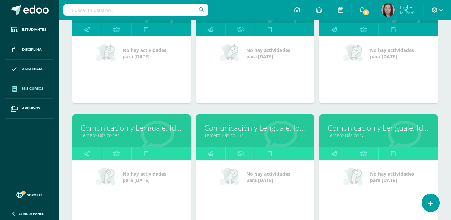
scroll to position [786, 0]
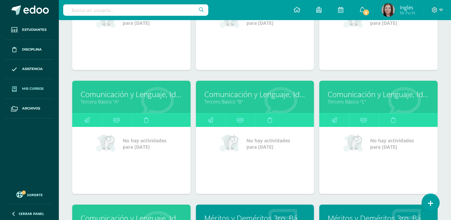
click at [92, 101] on link "Tercero Básico "A"" at bounding box center [132, 101] width 102 height 6
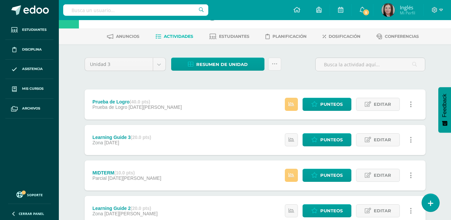
scroll to position [33, 0]
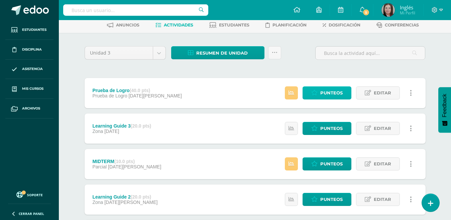
click at [329, 93] on span "Punteos" at bounding box center [331, 93] width 22 height 12
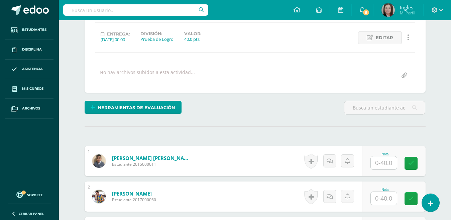
scroll to position [87, 0]
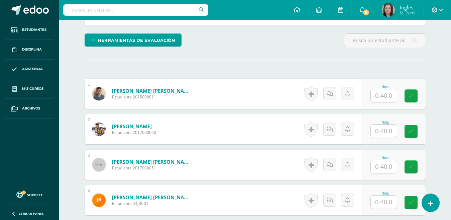
click at [386, 97] on input "text" at bounding box center [384, 95] width 26 height 13
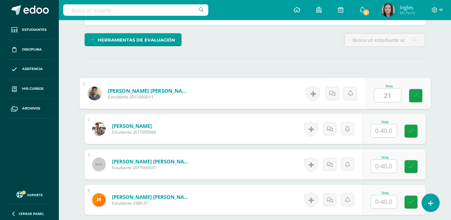
scroll to position [154, 0]
type input "21"
click at [382, 132] on input "text" at bounding box center [384, 130] width 26 height 13
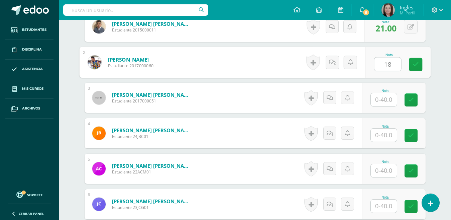
scroll to position [222, 0]
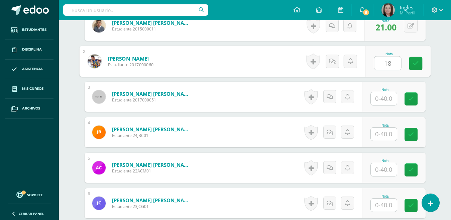
type input "18"
click at [383, 133] on input "text" at bounding box center [384, 133] width 26 height 13
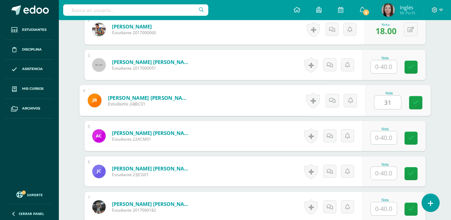
scroll to position [255, 0]
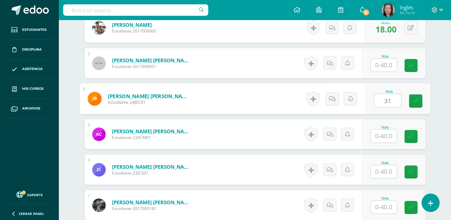
type input "31"
click at [382, 136] on input "text" at bounding box center [384, 135] width 26 height 13
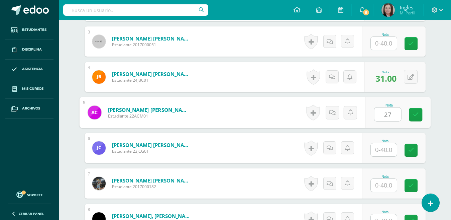
scroll to position [288, 0]
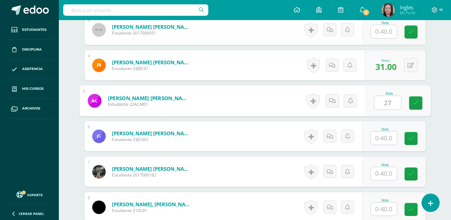
type input "27"
click at [379, 172] on input "text" at bounding box center [384, 173] width 26 height 13
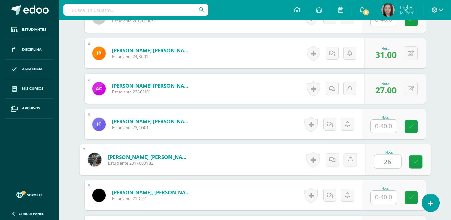
scroll to position [322, 0]
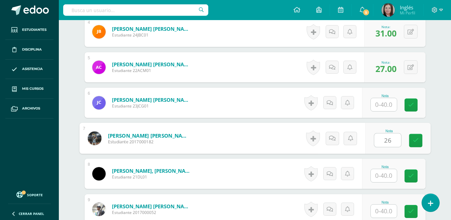
type input "26"
click at [381, 175] on input "text" at bounding box center [384, 175] width 26 height 13
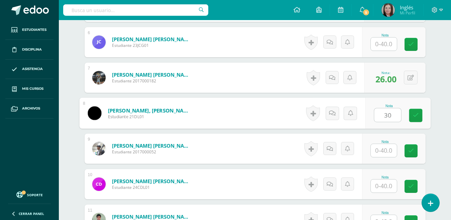
scroll to position [389, 0]
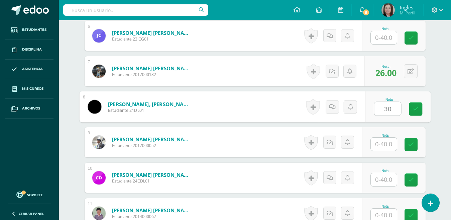
type input "30"
click at [381, 181] on input "text" at bounding box center [384, 179] width 26 height 13
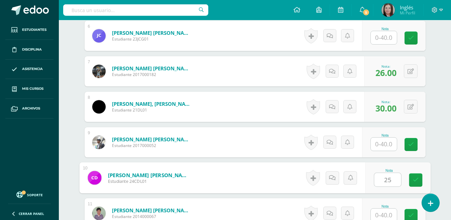
scroll to position [422, 0]
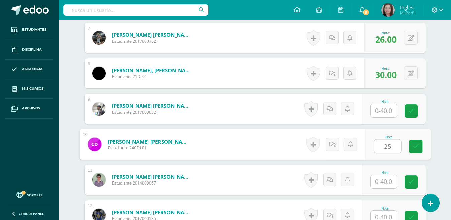
type input "25"
click at [386, 210] on input "text" at bounding box center [384, 216] width 26 height 13
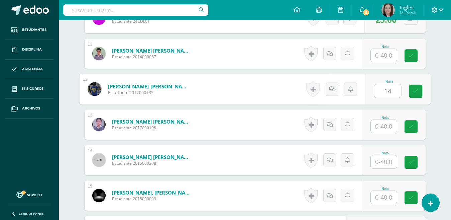
scroll to position [556, 0]
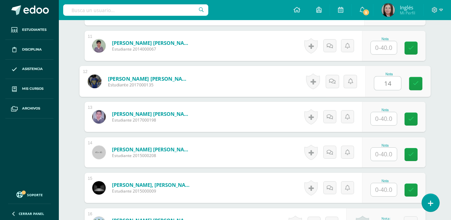
type input "14"
click at [380, 154] on input "text" at bounding box center [384, 153] width 26 height 13
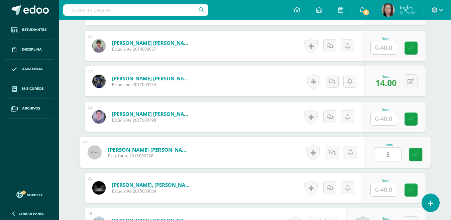
type input "32"
click at [413, 152] on icon at bounding box center [415, 154] width 6 height 6
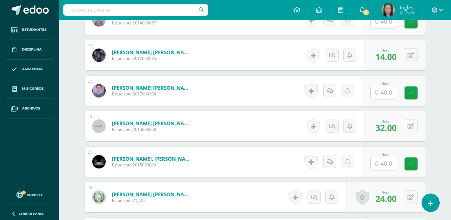
scroll to position [589, 0]
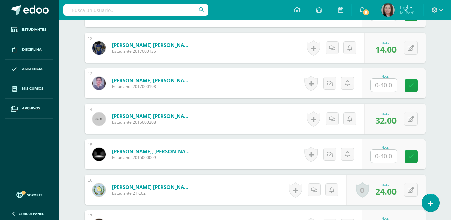
click at [384, 156] on input "text" at bounding box center [384, 155] width 26 height 13
type input "36"
click at [417, 156] on icon at bounding box center [415, 156] width 6 height 6
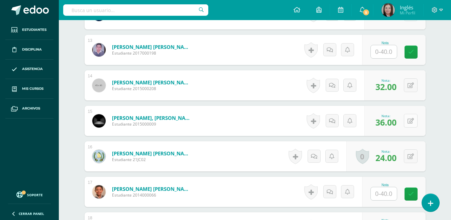
scroll to position [656, 0]
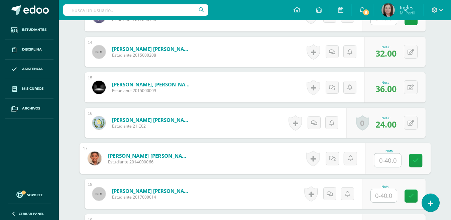
click at [384, 158] on input "text" at bounding box center [387, 159] width 27 height 13
click at [410, 124] on icon at bounding box center [410, 123] width 6 height 6
click at [381, 160] on input "text" at bounding box center [387, 159] width 27 height 13
type input "35"
click at [416, 160] on icon at bounding box center [415, 160] width 6 height 6
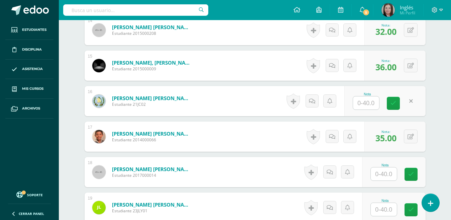
scroll to position [689, 0]
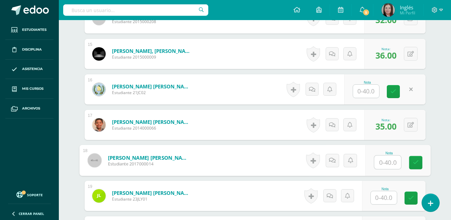
click at [385, 163] on input "text" at bounding box center [387, 161] width 27 height 13
type input "32"
click at [417, 162] on icon at bounding box center [415, 162] width 6 height 6
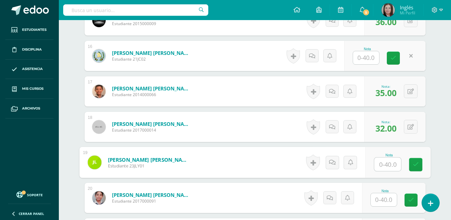
click at [384, 166] on input "text" at bounding box center [387, 163] width 27 height 13
type input "20"
click at [418, 160] on link at bounding box center [415, 164] width 13 height 13
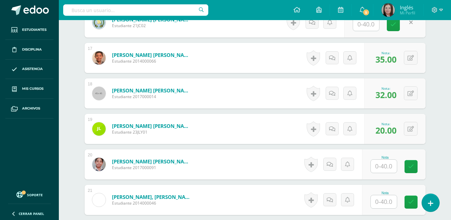
scroll to position [790, 0]
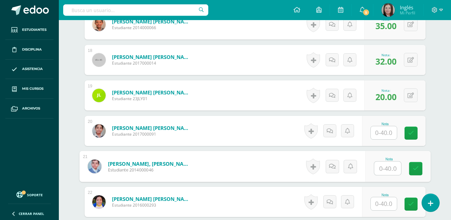
click at [389, 169] on input "text" at bounding box center [387, 167] width 27 height 13
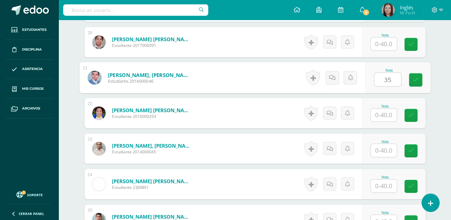
scroll to position [890, 0]
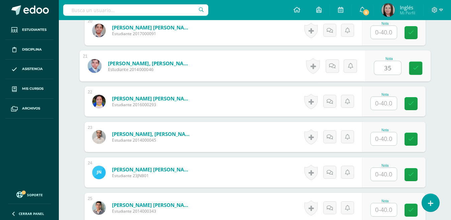
type input "35"
click at [382, 172] on input "text" at bounding box center [384, 173] width 26 height 13
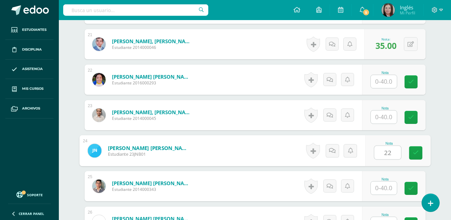
scroll to position [923, 0]
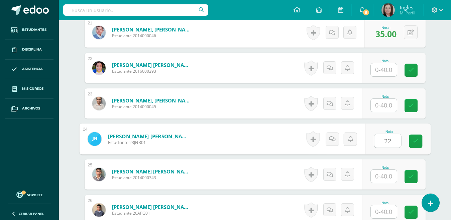
type input "22"
click at [384, 180] on input "text" at bounding box center [384, 175] width 26 height 13
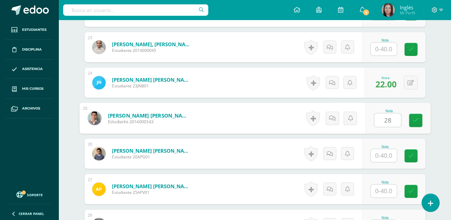
scroll to position [990, 0]
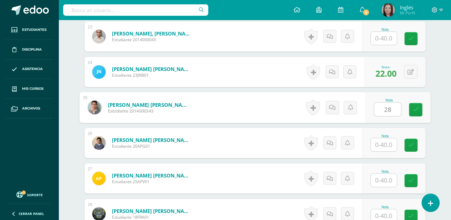
type input "28"
click at [385, 182] on input "text" at bounding box center [384, 179] width 26 height 13
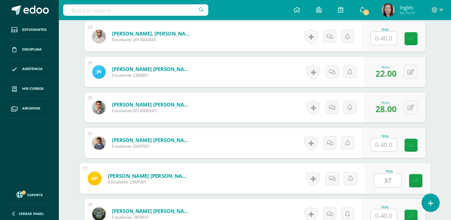
click at [384, 186] on input "37" at bounding box center [387, 179] width 27 height 13
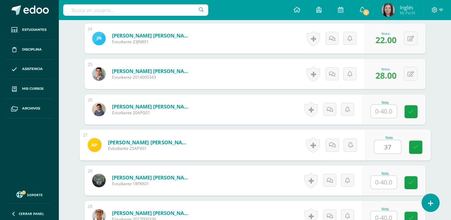
type input "37"
click at [387, 182] on input "text" at bounding box center [384, 181] width 26 height 13
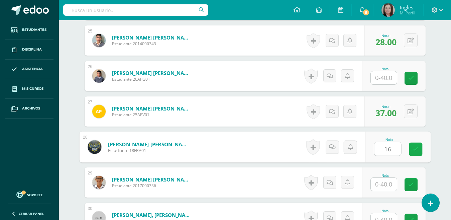
scroll to position [1091, 0]
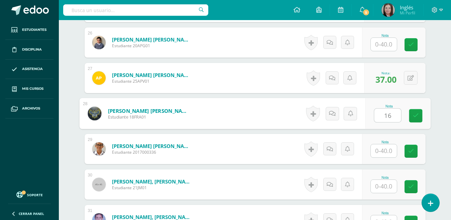
type input "16"
click at [384, 186] on input "text" at bounding box center [384, 185] width 26 height 13
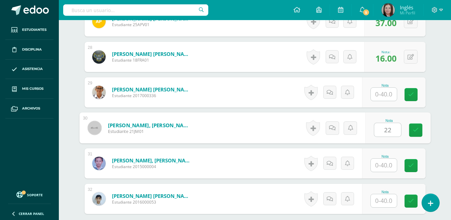
scroll to position [1157, 0]
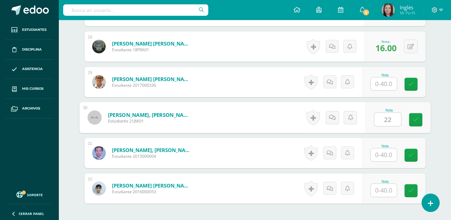
type input "22"
click at [385, 196] on input "text" at bounding box center [384, 189] width 26 height 13
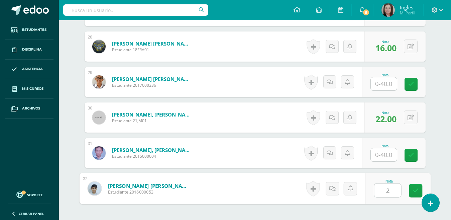
type input "28"
click at [416, 189] on icon at bounding box center [415, 190] width 6 height 6
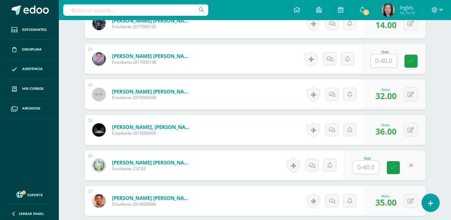
scroll to position [656, 0]
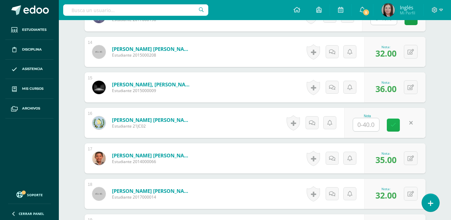
click at [391, 125] on icon at bounding box center [393, 125] width 6 height 6
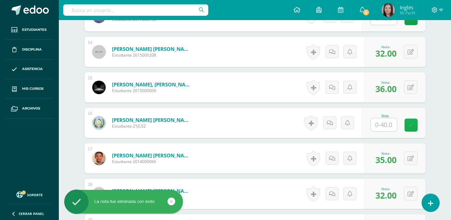
click at [408, 126] on icon at bounding box center [411, 125] width 6 height 6
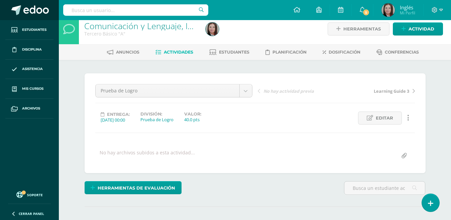
scroll to position [0, 0]
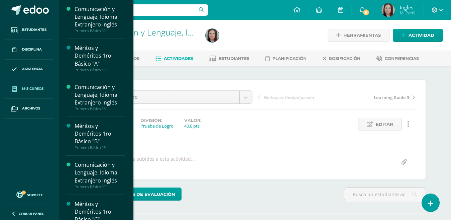
click at [37, 88] on span "Mis cursos" at bounding box center [32, 88] width 21 height 5
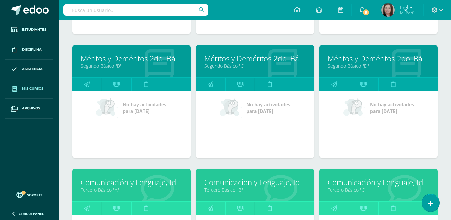
scroll to position [719, 0]
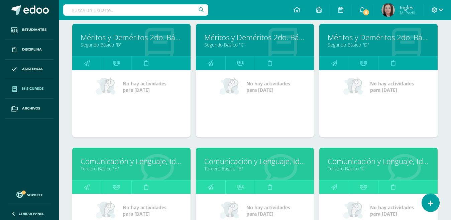
click at [104, 168] on link "Tercero Básico "A"" at bounding box center [132, 168] width 102 height 6
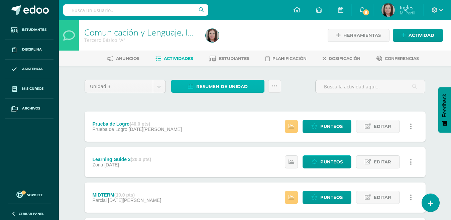
click at [224, 83] on span "Resumen de unidad" at bounding box center [221, 86] width 51 height 12
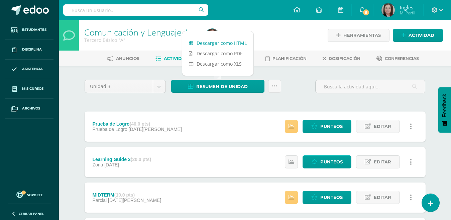
click at [228, 45] on link "Descargar como HTML" at bounding box center [217, 43] width 71 height 10
click at [179, 99] on div "Unidad 3 Unidad 1 Unidad 2 Unidad 3 Unidad 4 Resumen de unidad Subir actividade…" at bounding box center [255, 197] width 346 height 235
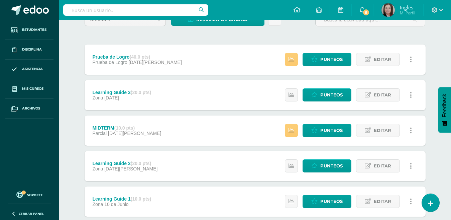
scroll to position [100, 0]
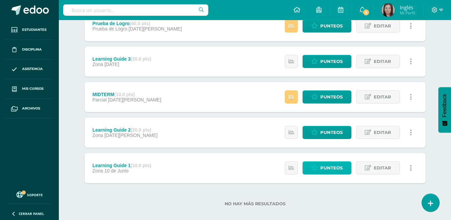
click at [338, 167] on span "Punteos" at bounding box center [331, 167] width 22 height 12
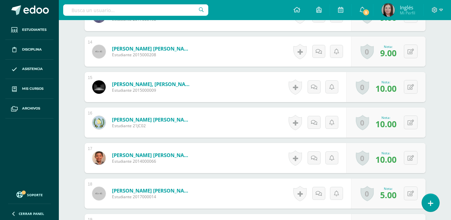
scroll to position [716, 0]
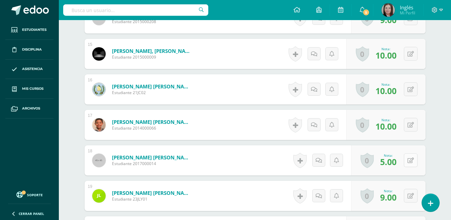
click at [410, 161] on icon at bounding box center [410, 160] width 6 height 6
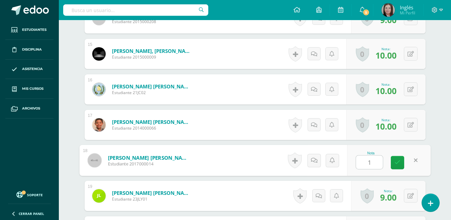
type input "10"
click at [396, 162] on icon at bounding box center [397, 162] width 6 height 6
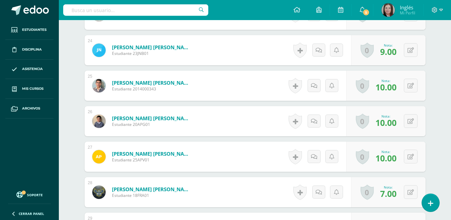
scroll to position [1050, 0]
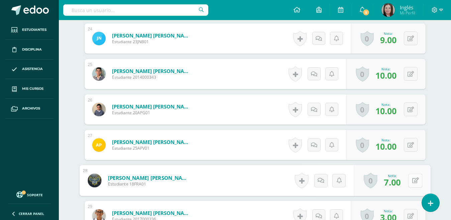
click at [414, 179] on button at bounding box center [415, 180] width 14 height 14
type input "8"
click at [396, 180] on icon at bounding box center [397, 182] width 6 height 6
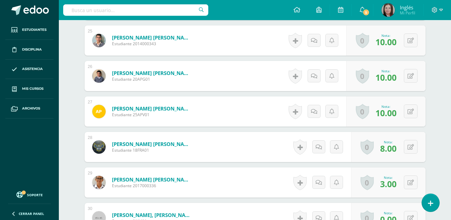
scroll to position [1117, 0]
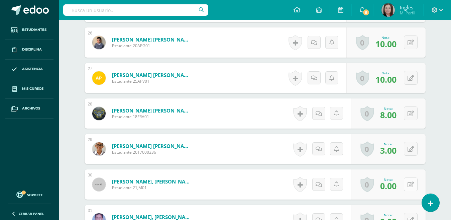
click at [413, 182] on icon at bounding box center [410, 184] width 6 height 6
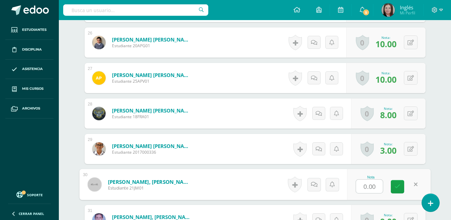
type input "5"
click at [399, 183] on icon at bounding box center [397, 186] width 6 height 6
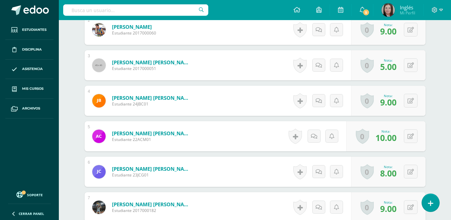
scroll to position [47, 0]
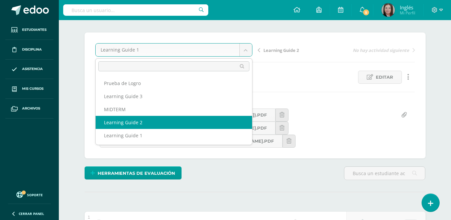
select select "/dashboard/teacher/grade-activity/174145/"
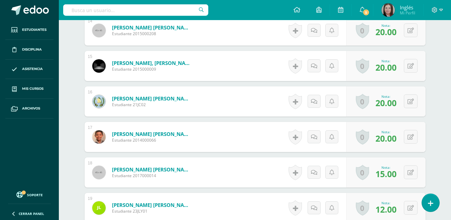
scroll to position [689, 0]
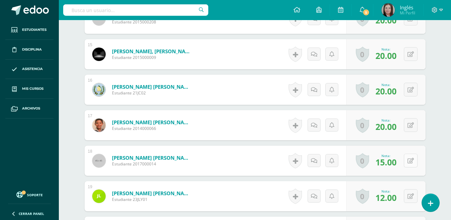
click at [411, 161] on icon at bounding box center [410, 161] width 6 height 6
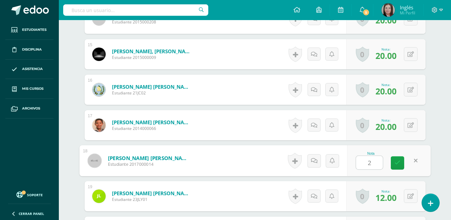
type input "20"
click at [399, 162] on icon at bounding box center [397, 163] width 6 height 6
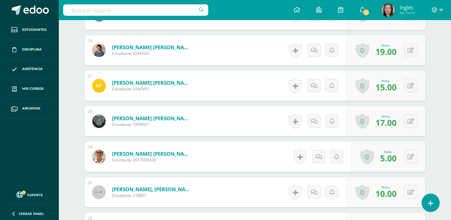
scroll to position [1090, 0]
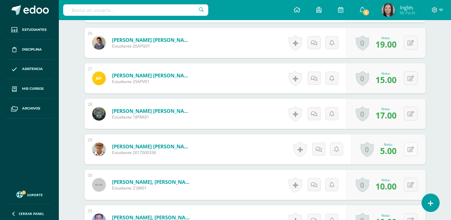
click at [409, 147] on button at bounding box center [411, 149] width 14 height 14
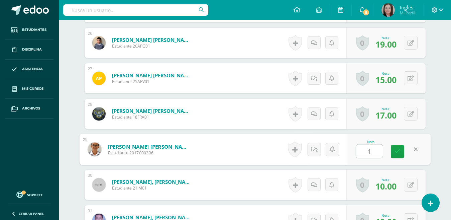
type input "13"
click at [400, 150] on link at bounding box center [397, 151] width 13 height 13
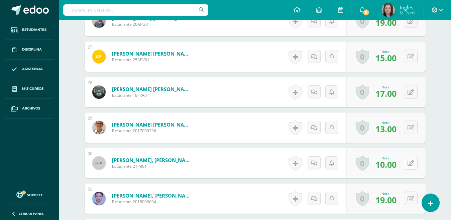
scroll to position [1124, 0]
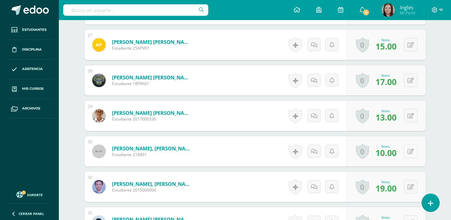
click at [414, 153] on button at bounding box center [411, 151] width 14 height 14
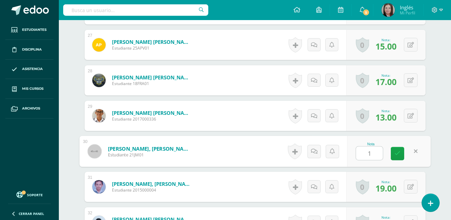
type input "19"
click at [399, 154] on icon at bounding box center [397, 153] width 6 height 6
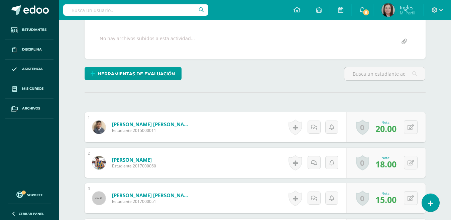
scroll to position [0, 0]
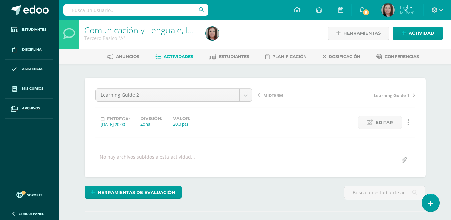
scroll to position [1, 0]
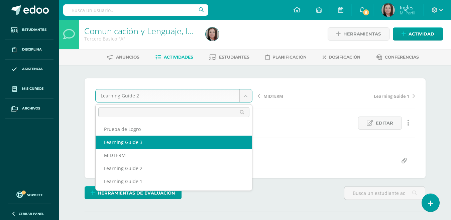
select select "/dashboard/teacher/grade-activity/174146/"
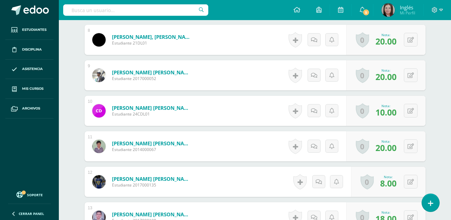
scroll to position [489, 0]
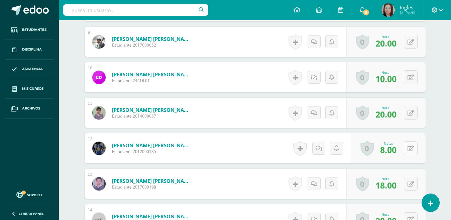
click at [409, 148] on button at bounding box center [411, 148] width 14 height 14
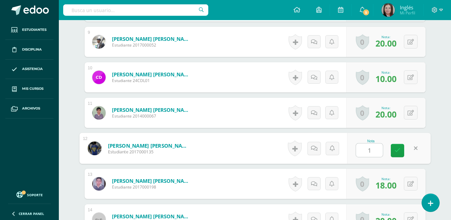
type input "18"
click at [397, 151] on icon at bounding box center [397, 150] width 6 height 6
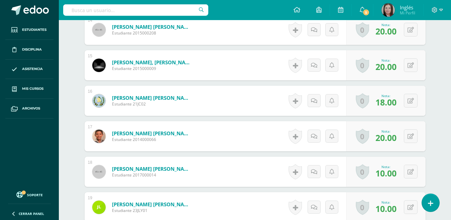
scroll to position [689, 0]
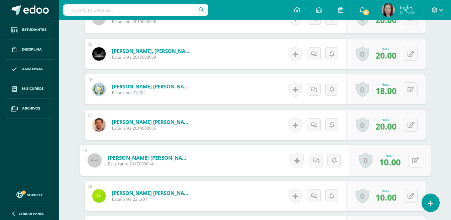
click at [404, 161] on div "0 [GEOGRAPHIC_DATA] Logros obtenidos Aún no hay logros agregados Nota: 10.00" at bounding box center [390, 160] width 82 height 31
click at [414, 158] on icon at bounding box center [415, 160] width 7 height 6
type input "15"
click at [394, 162] on link at bounding box center [397, 162] width 13 height 13
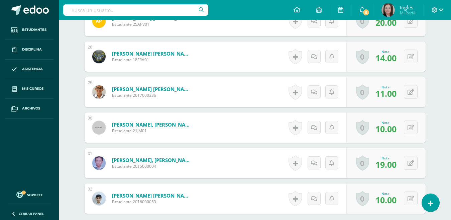
scroll to position [1157, 0]
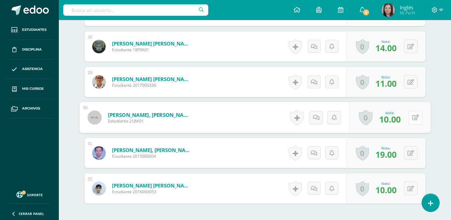
click at [413, 119] on icon at bounding box center [415, 117] width 7 height 6
type input "15"
click at [396, 118] on icon at bounding box center [397, 120] width 6 height 6
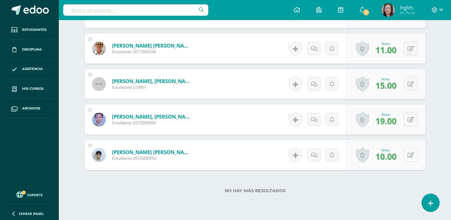
click at [412, 152] on icon at bounding box center [410, 155] width 6 height 6
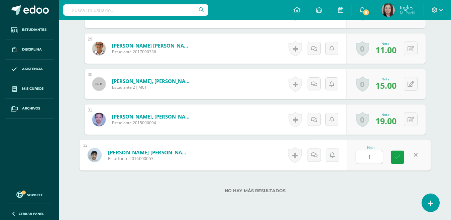
type input "15"
click at [394, 154] on icon at bounding box center [397, 157] width 6 height 6
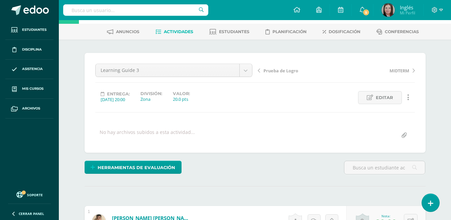
scroll to position [0, 0]
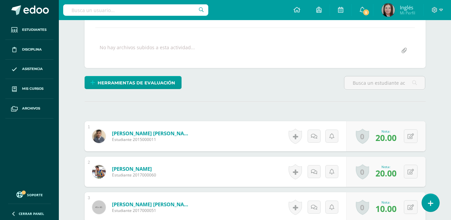
scroll to position [1, 0]
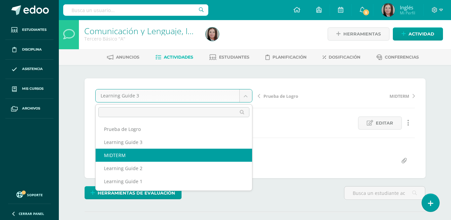
select select "/dashboard/teacher/grade-activity/176362/"
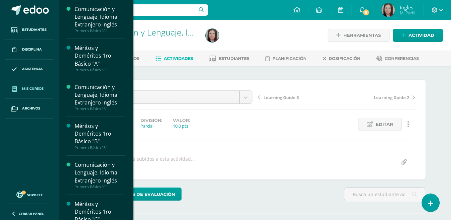
click at [35, 90] on span "Mis cursos" at bounding box center [32, 88] width 21 height 5
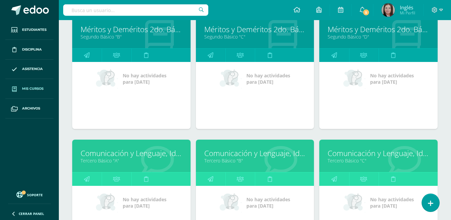
scroll to position [735, 0]
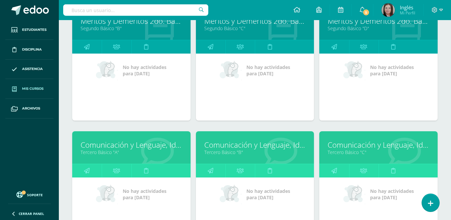
click at [115, 151] on link "Tercero Básico "A"" at bounding box center [132, 152] width 102 height 6
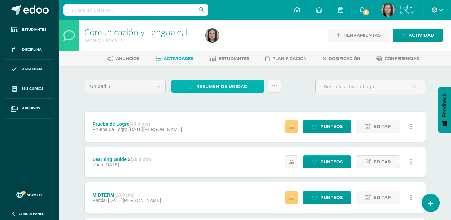
click at [219, 86] on span "Resumen de unidad" at bounding box center [221, 86] width 51 height 12
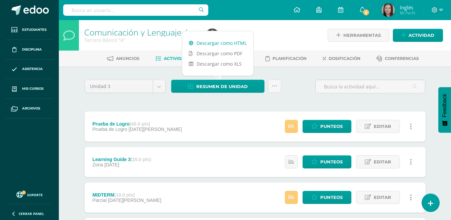
click at [221, 42] on link "Descargar como HTML" at bounding box center [217, 43] width 71 height 10
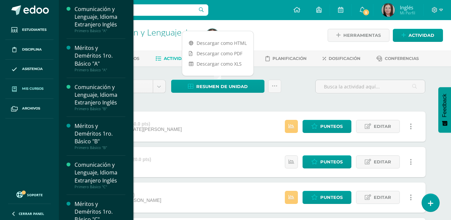
click at [30, 86] on span "Mis cursos" at bounding box center [32, 88] width 21 height 5
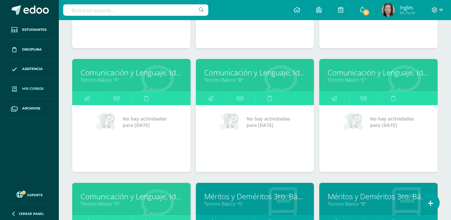
scroll to position [819, 0]
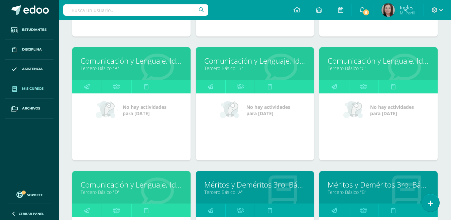
click at [220, 69] on link "Tercero Básico "B"" at bounding box center [255, 68] width 102 height 6
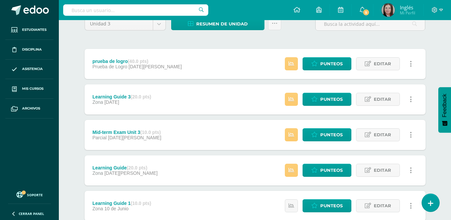
scroll to position [67, 0]
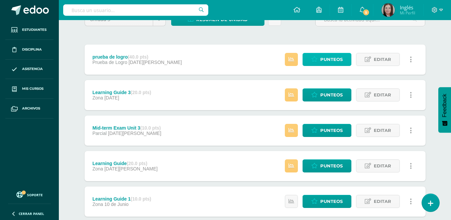
click at [340, 59] on span "Punteos" at bounding box center [331, 59] width 22 height 12
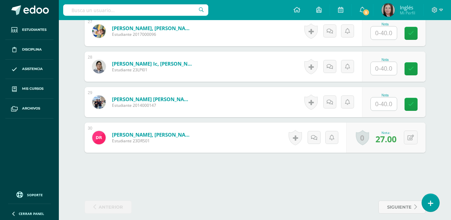
scroll to position [1144, 0]
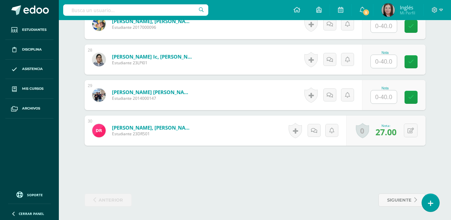
click at [255, 163] on span at bounding box center [255, 162] width 18 height 5
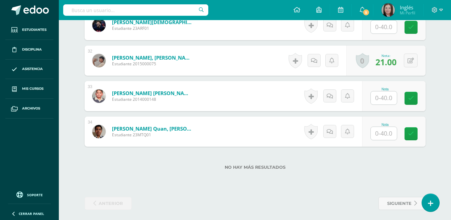
scroll to position [1288, 0]
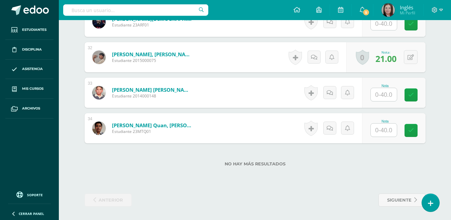
click at [383, 128] on input "text" at bounding box center [384, 129] width 26 height 13
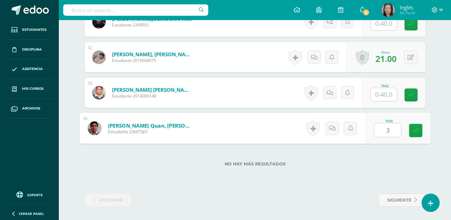
type input "38"
click at [413, 131] on icon at bounding box center [415, 130] width 6 height 6
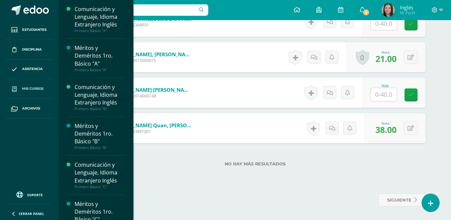
click at [42, 88] on span "Mis cursos" at bounding box center [32, 88] width 21 height 5
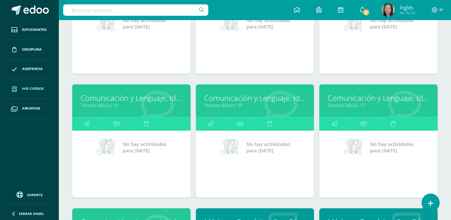
scroll to position [789, 0]
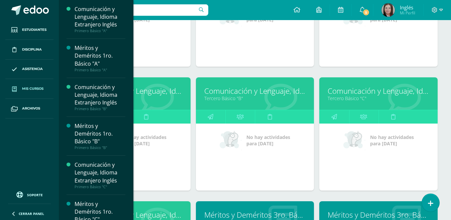
click at [221, 99] on link "Tercero Básico "B"" at bounding box center [255, 98] width 102 height 6
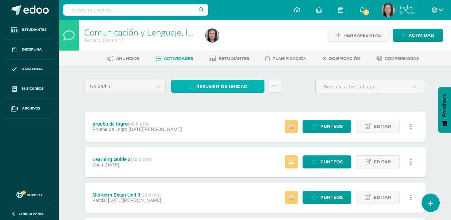
click at [222, 88] on span "Resumen de unidad" at bounding box center [221, 86] width 51 height 12
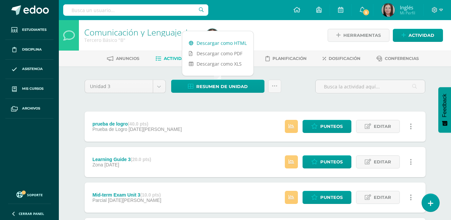
click at [238, 43] on link "Descargar como HTML" at bounding box center [217, 43] width 71 height 10
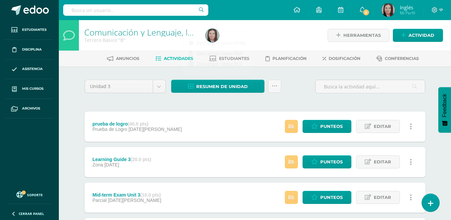
click at [184, 100] on div "Unidad 3 Unidad 1 Unidad 2 Unidad 3 Unidad 4 Resumen de unidad Subir actividade…" at bounding box center [255, 197] width 346 height 235
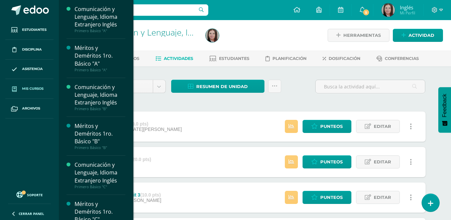
click at [31, 88] on span "Mis cursos" at bounding box center [32, 88] width 21 height 5
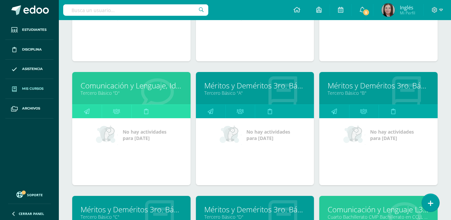
scroll to position [919, 0]
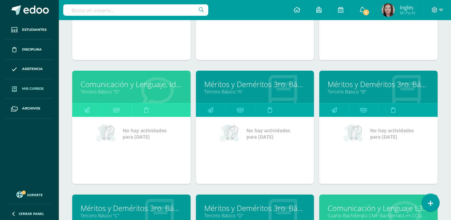
click at [102, 88] on link "Comunicación y Lenguaje, Idioma Extranjero Inglés" at bounding box center [132, 84] width 102 height 10
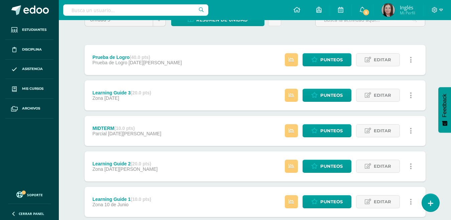
scroll to position [67, 0]
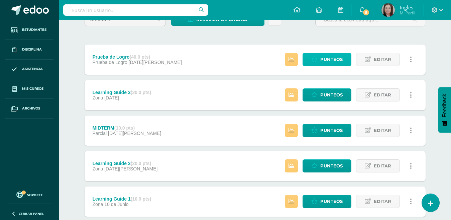
click at [335, 55] on span "Punteos" at bounding box center [331, 59] width 22 height 12
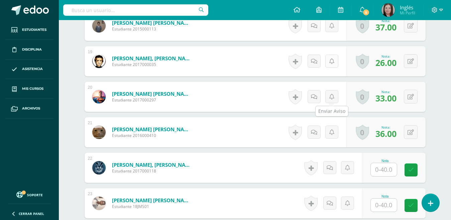
scroll to position [824, 0]
click at [379, 169] on input "text" at bounding box center [384, 168] width 26 height 13
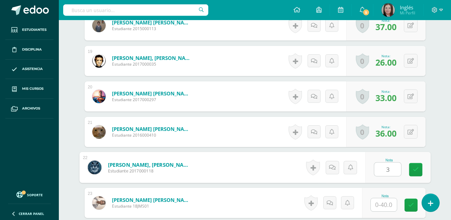
type input "36"
click at [416, 171] on icon at bounding box center [415, 169] width 6 height 6
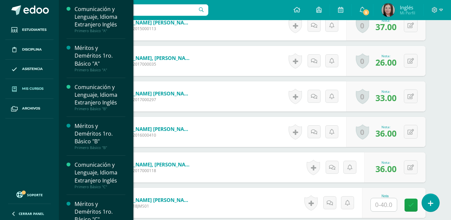
click at [34, 90] on span "Mis cursos" at bounding box center [32, 88] width 21 height 5
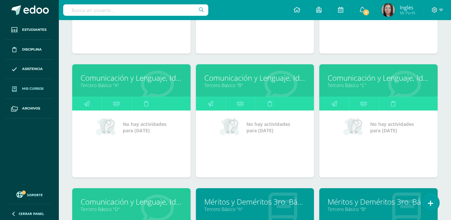
scroll to position [836, 0]
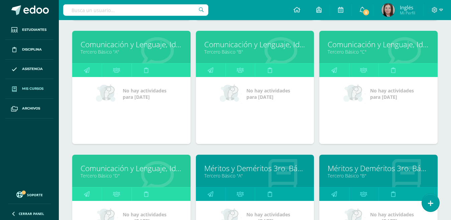
click at [111, 176] on link "Tercero Básico "D"" at bounding box center [132, 175] width 102 height 6
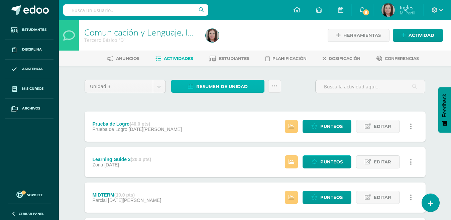
click at [235, 89] on span "Resumen de unidad" at bounding box center [221, 86] width 51 height 12
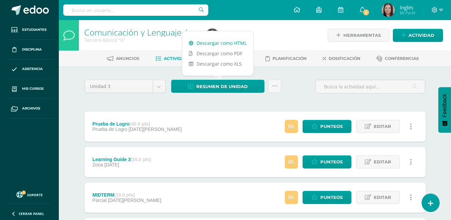
click at [240, 42] on link "Descargar como HTML" at bounding box center [217, 43] width 71 height 10
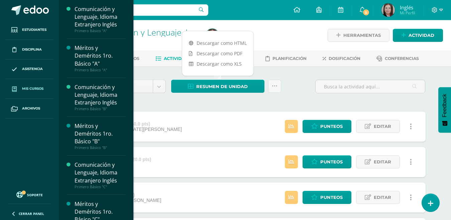
click at [33, 89] on span "Mis cursos" at bounding box center [32, 88] width 21 height 5
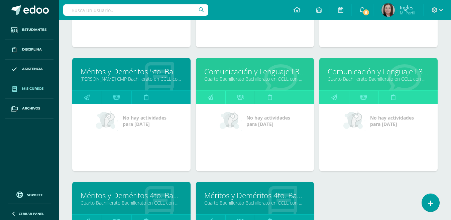
scroll to position [1670, 0]
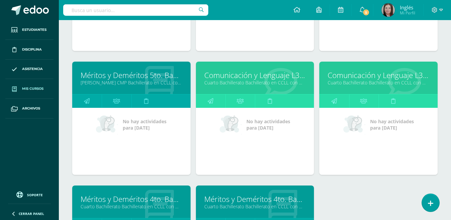
click at [222, 83] on link "Cuarto Bachillerato Bachillerato en CCLL con Orientación en Diseño Gráfico "A"" at bounding box center [255, 82] width 102 height 6
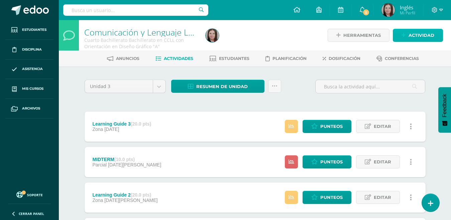
click at [417, 33] on span "Actividad" at bounding box center [421, 35] width 26 height 12
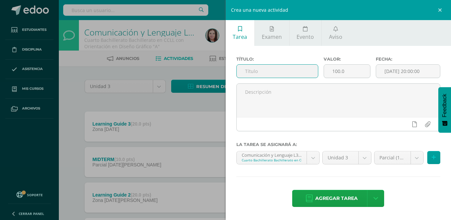
click at [269, 68] on input "text" at bounding box center [277, 71] width 81 height 13
type input "Prueba de logro Unidad 3"
click at [365, 75] on input "100.0" at bounding box center [347, 71] width 46 height 13
drag, startPoint x: 356, startPoint y: 72, endPoint x: 333, endPoint y: 74, distance: 23.1
click at [332, 74] on input "100.0" at bounding box center [347, 71] width 46 height 13
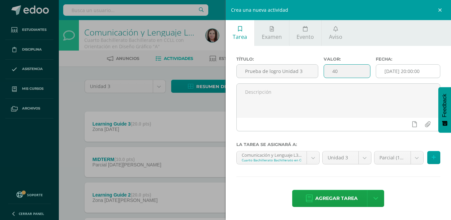
type input "40"
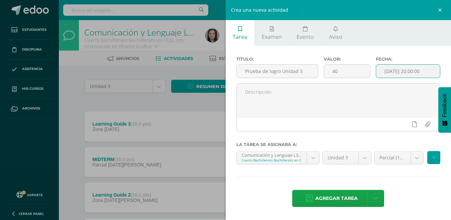
click at [405, 71] on input "[DATE] 20:00:00" at bounding box center [408, 71] width 64 height 13
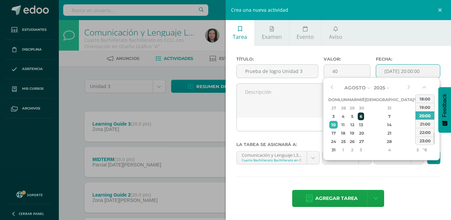
click at [364, 117] on div "6" at bounding box center [361, 116] width 6 height 8
type input "2025-08-06 20:00"
click at [401, 180] on div "Título: Prueba de logro Unidad 3 Valor: 40 Fecha: 2025-08-06 20:00 La tarea se …" at bounding box center [339, 132] width 226 height 173
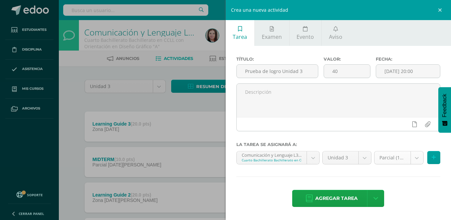
click at [403, 157] on body "Estudiantes Disciplina Asistencia Mis cursos Archivos Soporte Centro de ayuda Ú…" at bounding box center [225, 146] width 451 height 292
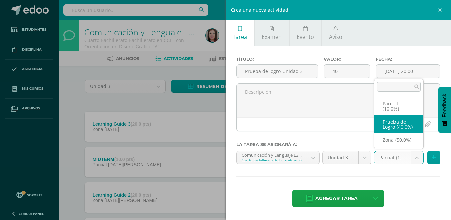
select select "163577"
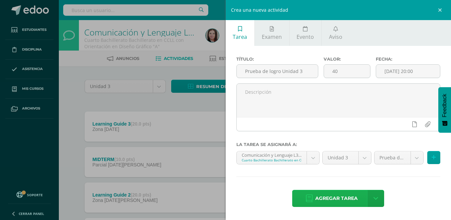
click at [346, 193] on span "Agregar tarea" at bounding box center [336, 198] width 42 height 16
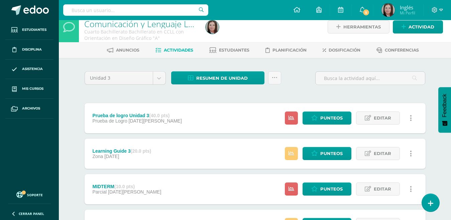
scroll to position [8, 0]
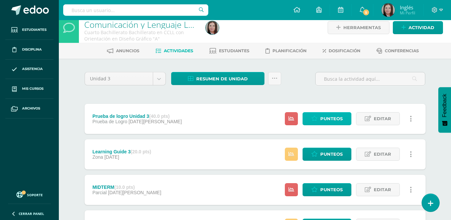
click at [334, 117] on span "Punteos" at bounding box center [331, 118] width 22 height 12
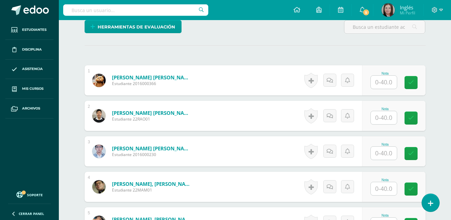
scroll to position [167, 0]
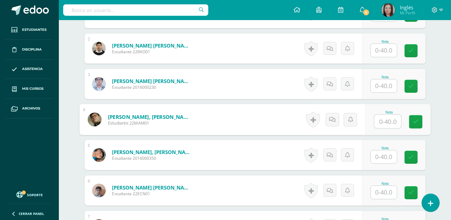
click at [381, 123] on input "text" at bounding box center [387, 121] width 27 height 13
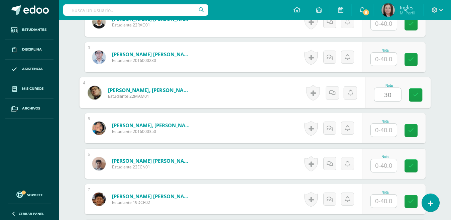
scroll to position [268, 0]
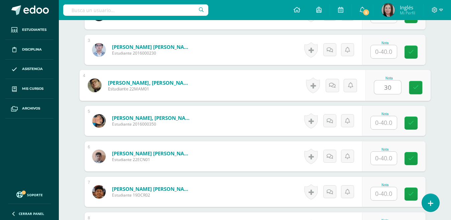
type input "30"
click at [385, 122] on input "text" at bounding box center [384, 122] width 26 height 13
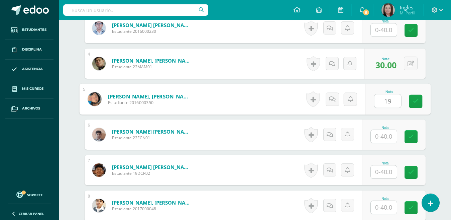
scroll to position [302, 0]
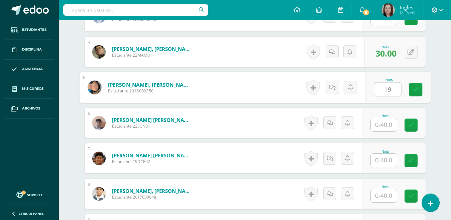
type input "19"
click at [383, 124] on input "text" at bounding box center [384, 124] width 26 height 13
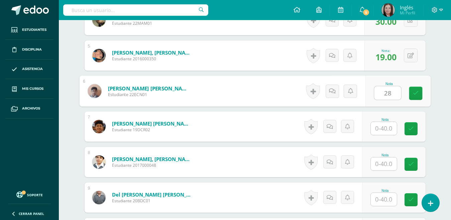
scroll to position [335, 0]
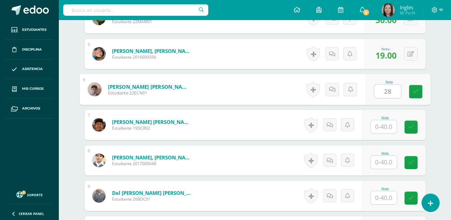
type input "28"
click at [383, 125] on input "text" at bounding box center [384, 126] width 26 height 13
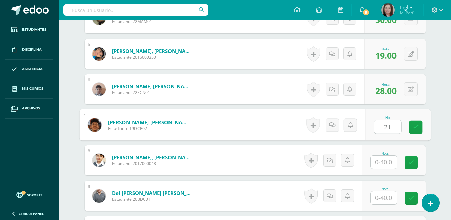
type input "21"
click at [381, 164] on input "text" at bounding box center [384, 161] width 26 height 13
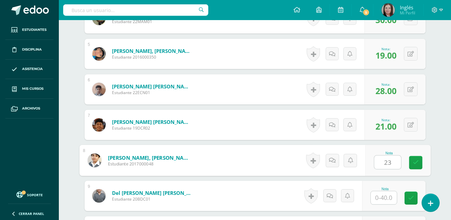
type input "23"
click at [385, 166] on div "Nota 23" at bounding box center [397, 160] width 65 height 31
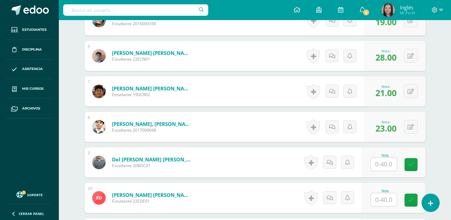
click at [384, 166] on input "text" at bounding box center [384, 163] width 26 height 13
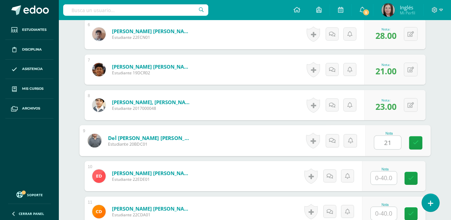
scroll to position [402, 0]
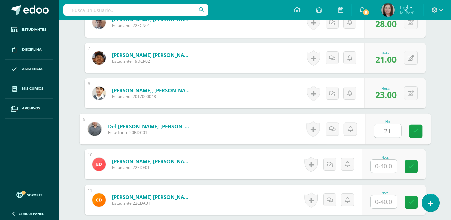
type input "21"
click at [386, 165] on input "text" at bounding box center [384, 165] width 26 height 13
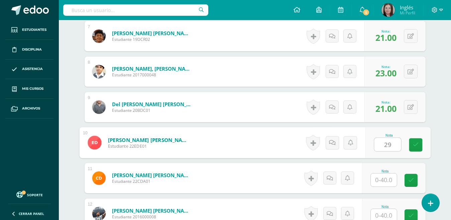
scroll to position [435, 0]
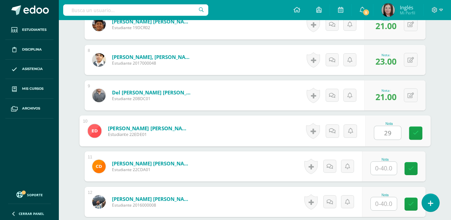
type input "29"
click at [384, 169] on input "text" at bounding box center [384, 167] width 26 height 13
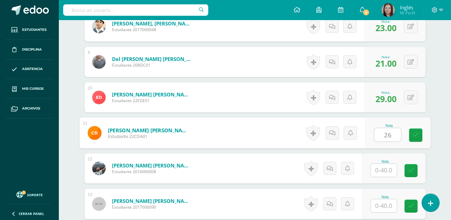
scroll to position [502, 0]
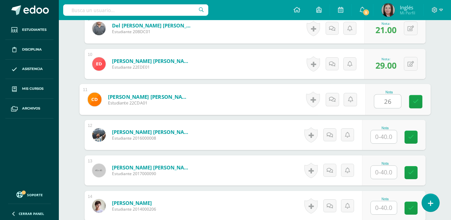
type input "26"
click at [390, 170] on input "text" at bounding box center [384, 171] width 26 height 13
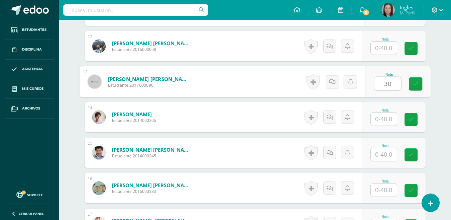
scroll to position [603, 0]
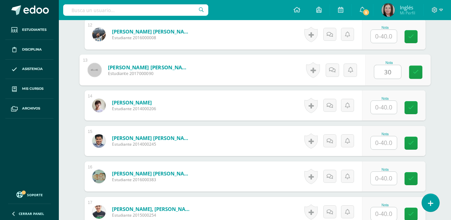
type input "30"
click at [381, 143] on input "text" at bounding box center [384, 142] width 26 height 13
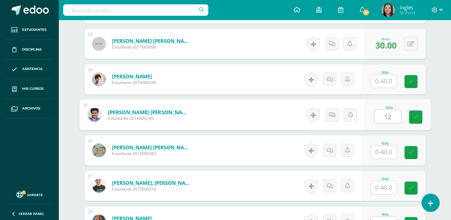
scroll to position [636, 0]
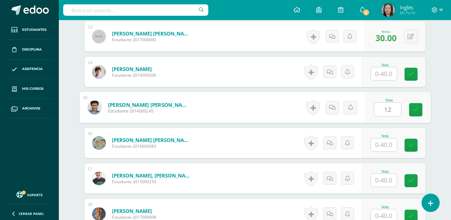
type input "12"
click at [381, 140] on input "text" at bounding box center [384, 144] width 26 height 13
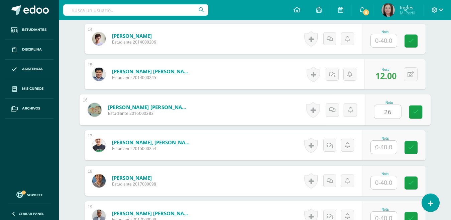
scroll to position [703, 0]
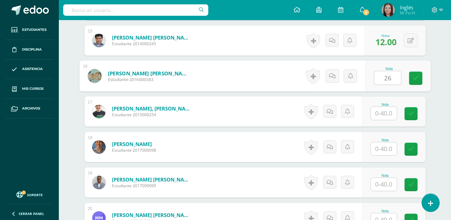
type input "26"
click at [379, 149] on input "text" at bounding box center [384, 148] width 26 height 13
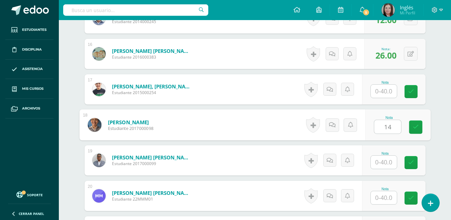
scroll to position [736, 0]
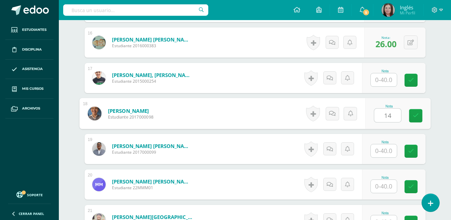
type input "14"
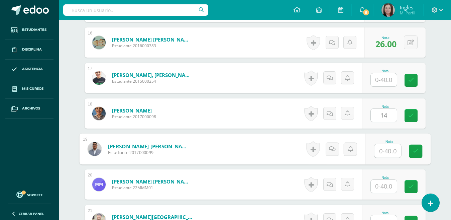
click at [378, 150] on input "text" at bounding box center [387, 150] width 27 height 13
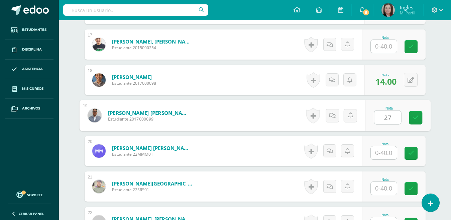
type input "27"
click at [383, 152] on input "text" at bounding box center [384, 152] width 26 height 13
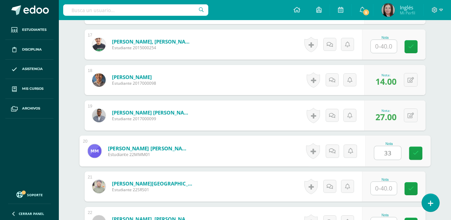
scroll to position [803, 0]
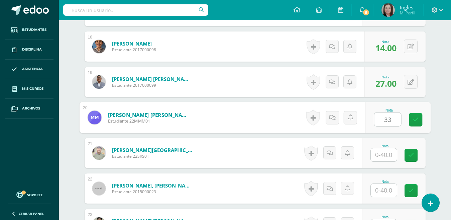
type input "33"
click at [385, 187] on input "text" at bounding box center [384, 189] width 26 height 13
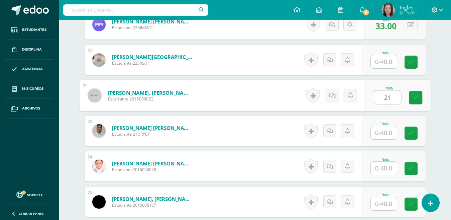
scroll to position [903, 0]
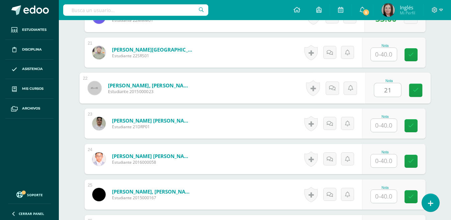
type input "21"
click at [382, 161] on input "text" at bounding box center [384, 160] width 26 height 13
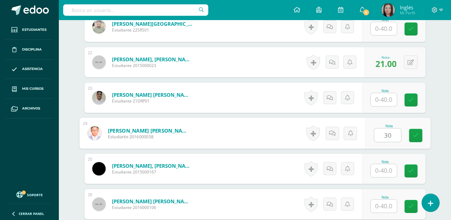
scroll to position [937, 0]
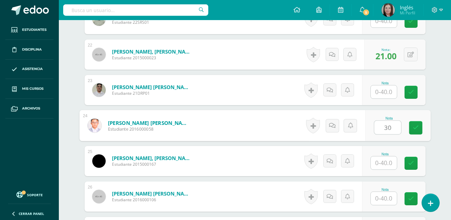
type input "30"
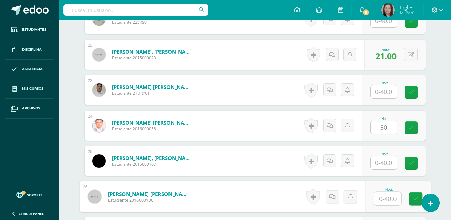
click at [380, 199] on input "text" at bounding box center [387, 198] width 27 height 13
type input "32"
click at [417, 197] on icon at bounding box center [415, 199] width 6 height 6
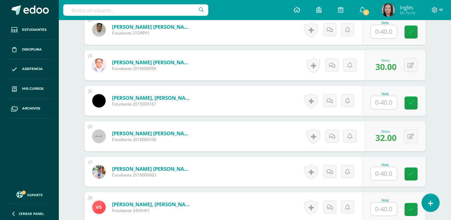
scroll to position [1004, 0]
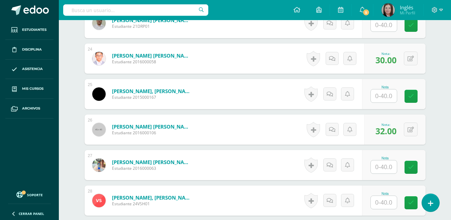
click at [387, 171] on input "text" at bounding box center [384, 166] width 26 height 13
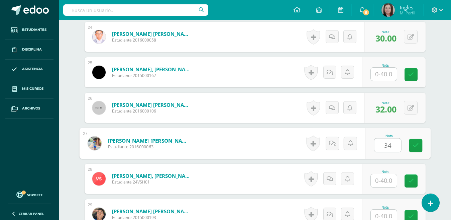
scroll to position [1037, 0]
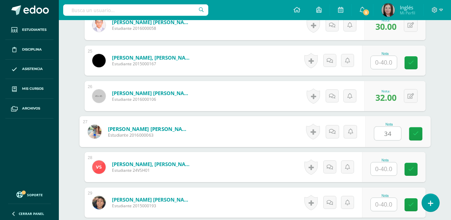
type input "34"
click at [383, 173] on input "text" at bounding box center [384, 168] width 26 height 13
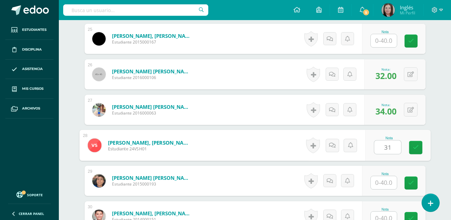
scroll to position [1070, 0]
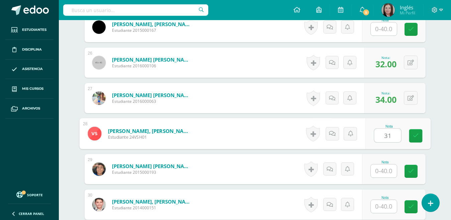
type input "31"
click at [384, 175] on input "text" at bounding box center [384, 170] width 26 height 13
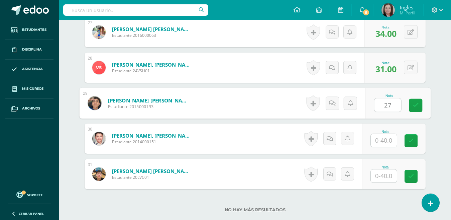
scroll to position [1137, 0]
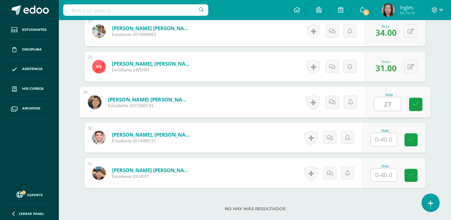
type input "27"
click at [383, 137] on input "text" at bounding box center [384, 139] width 26 height 13
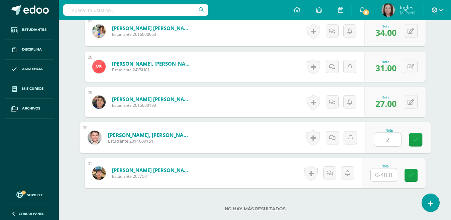
type input "28"
click at [418, 140] on icon at bounding box center [415, 140] width 6 height 6
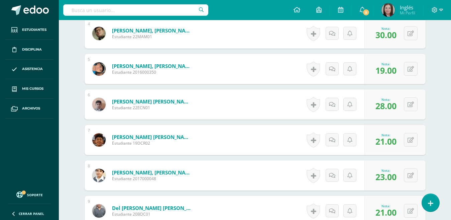
scroll to position [235, 0]
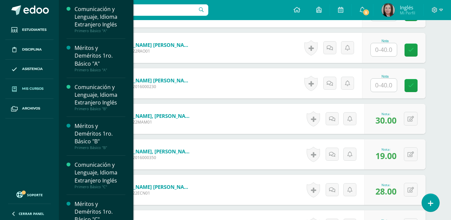
click at [33, 89] on span "Mis cursos" at bounding box center [32, 88] width 21 height 5
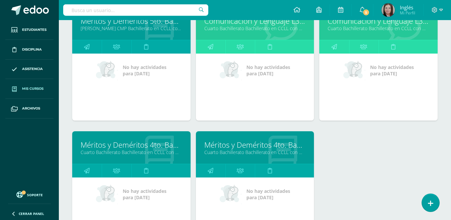
scroll to position [1704, 0]
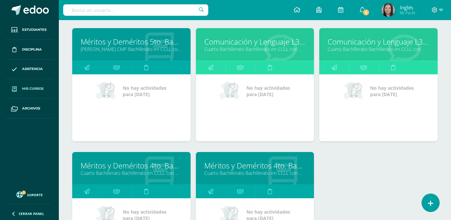
click at [353, 47] on link "Cuarto Bachillerato Bachillerato en CCLL con Orientación en Diseño Gráfico "B"" at bounding box center [379, 49] width 102 height 6
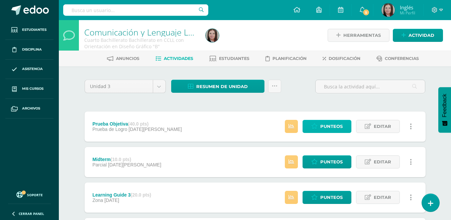
click at [334, 128] on span "Punteos" at bounding box center [331, 126] width 22 height 12
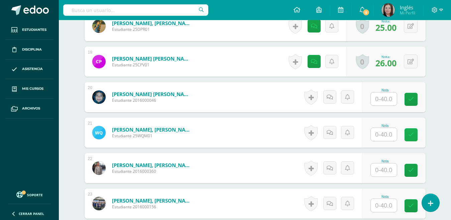
scroll to position [824, 0]
click at [385, 130] on input "text" at bounding box center [384, 133] width 26 height 13
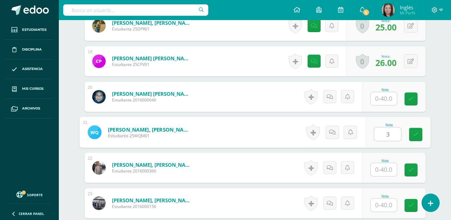
scroll to position [824, 0]
type input "31"
click at [420, 134] on link at bounding box center [415, 133] width 13 height 13
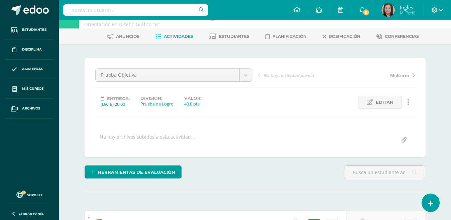
scroll to position [0, 0]
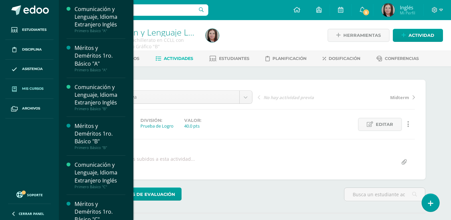
click at [39, 89] on span "Mis cursos" at bounding box center [32, 88] width 21 height 5
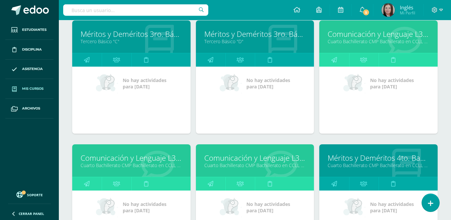
scroll to position [1127, 0]
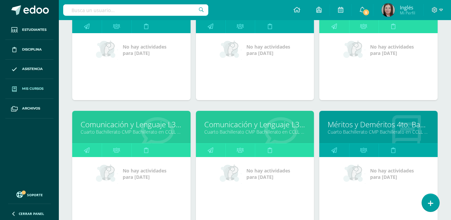
click at [146, 132] on link "Cuarto Bachillerato CMP Bachillerato en CCLL con Orientación en Computación "D"" at bounding box center [132, 131] width 102 height 6
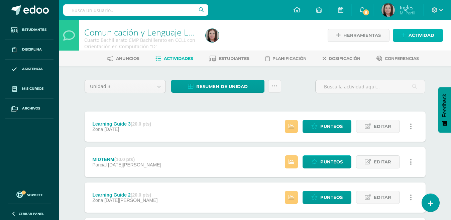
click at [421, 34] on span "Actividad" at bounding box center [421, 35] width 26 height 12
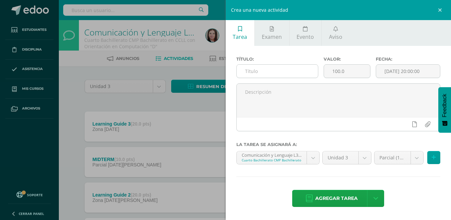
click at [256, 69] on input "text" at bounding box center [277, 71] width 81 height 13
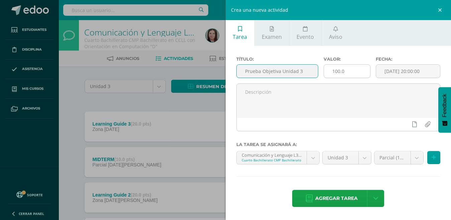
type input "Prueba Objetiva Unidad 3"
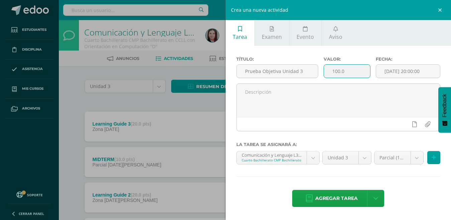
drag, startPoint x: 348, startPoint y: 69, endPoint x: 329, endPoint y: 75, distance: 20.7
click at [331, 73] on input "100.0" at bounding box center [347, 71] width 46 height 13
type input "40"
click at [381, 70] on input "[DATE] 20:00:00" at bounding box center [408, 71] width 64 height 13
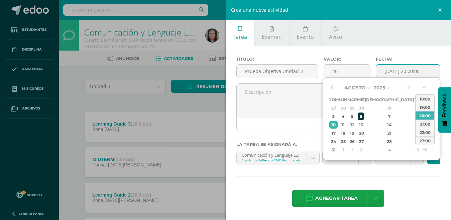
click at [364, 116] on div "6" at bounding box center [361, 116] width 6 height 8
type input "2025-08-06 20:00"
click at [438, 194] on div "Agregar tarea Agregar tarea y ocultar" at bounding box center [338, 198] width 204 height 18
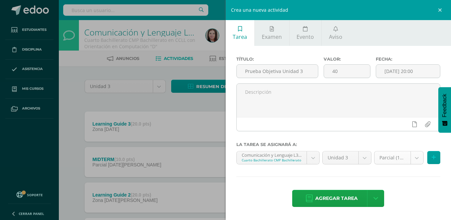
click at [419, 158] on body "Estudiantes Disciplina Asistencia Mis cursos Archivos Soporte Centro de ayuda Ú…" at bounding box center [225, 146] width 451 height 292
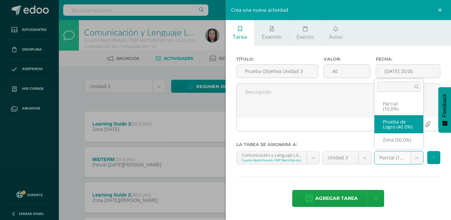
select select "161470"
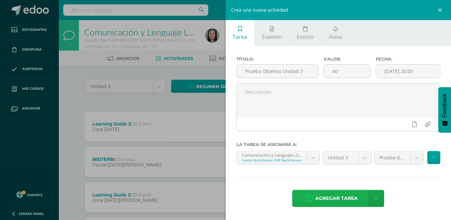
click at [338, 195] on span "Agregar tarea" at bounding box center [336, 198] width 42 height 16
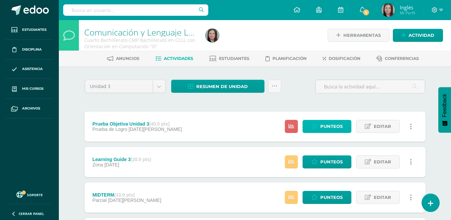
click at [328, 124] on span "Punteos" at bounding box center [331, 126] width 22 height 12
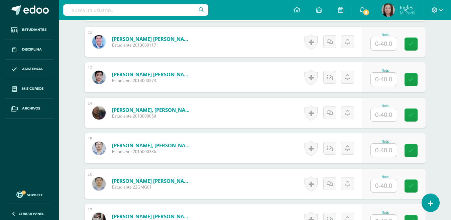
scroll to position [603, 0]
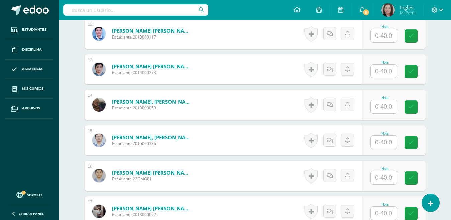
click at [379, 178] on input "text" at bounding box center [384, 177] width 26 height 13
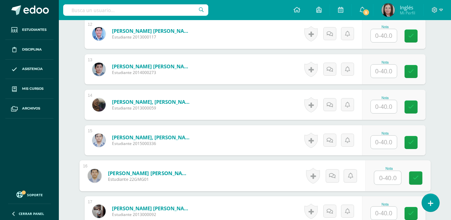
click at [385, 171] on input "text" at bounding box center [387, 177] width 27 height 13
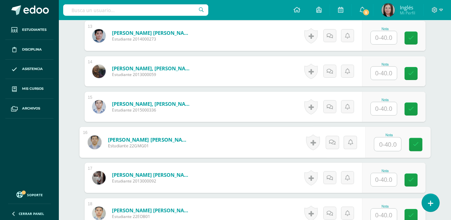
scroll to position [637, 0]
type input "32"
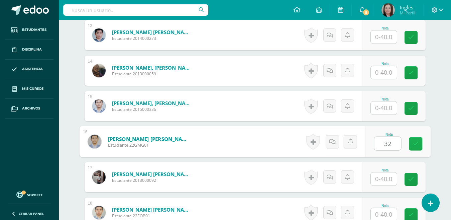
click at [415, 142] on icon at bounding box center [415, 144] width 6 height 6
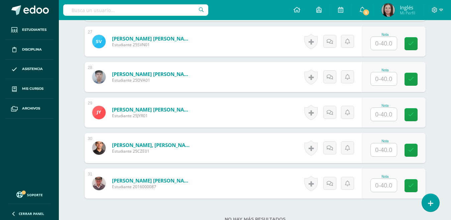
scroll to position [1139, 0]
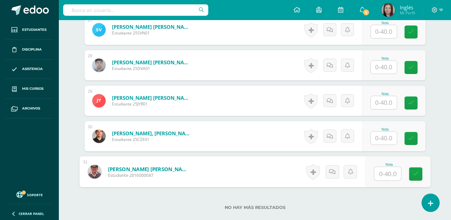
click at [381, 171] on input "text" at bounding box center [387, 173] width 27 height 13
type input "26"
click at [417, 171] on icon at bounding box center [415, 174] width 6 height 6
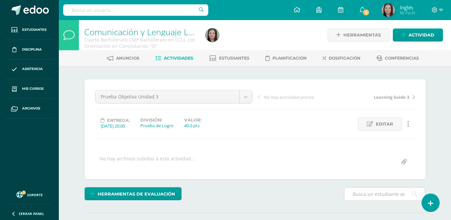
scroll to position [0, 0]
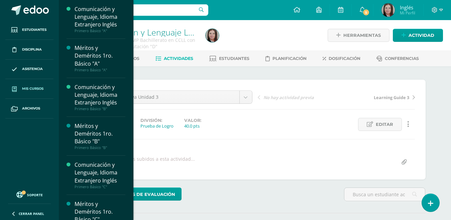
click at [34, 89] on span "Mis cursos" at bounding box center [32, 88] width 21 height 5
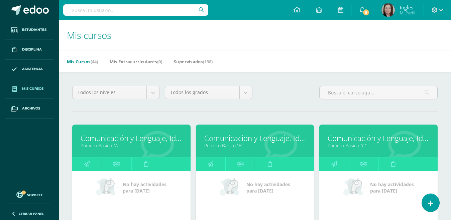
click at [260, 111] on hr at bounding box center [254, 111] width 365 height 1
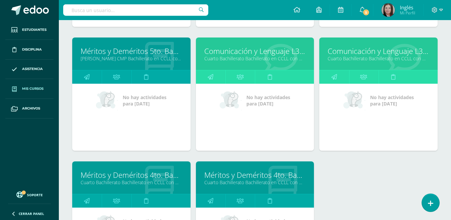
scroll to position [1688, 0]
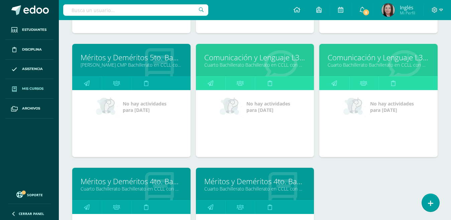
click at [239, 67] on link "Cuarto Bachillerato Bachillerato en CCLL con Orientación en Diseño Gráfico "A"" at bounding box center [255, 64] width 102 height 6
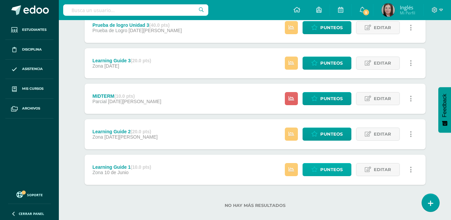
scroll to position [100, 0]
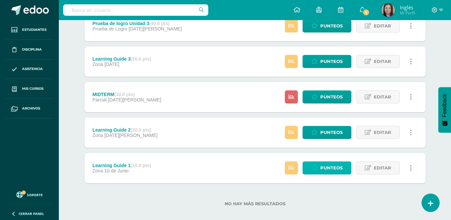
click at [331, 172] on span "Punteos" at bounding box center [331, 167] width 22 height 12
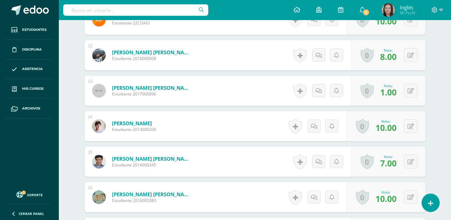
scroll to position [615, 0]
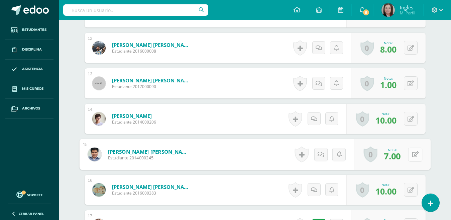
click at [414, 154] on button at bounding box center [415, 154] width 14 height 14
type input "8"
click at [396, 157] on icon at bounding box center [397, 156] width 6 height 6
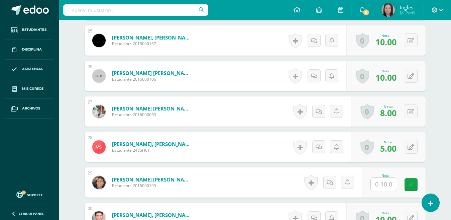
scroll to position [1150, 0]
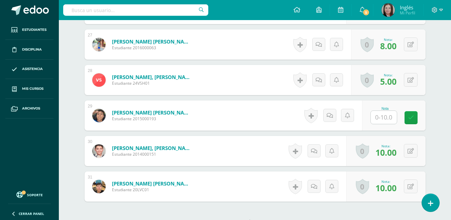
click at [387, 117] on input "text" at bounding box center [384, 117] width 26 height 13
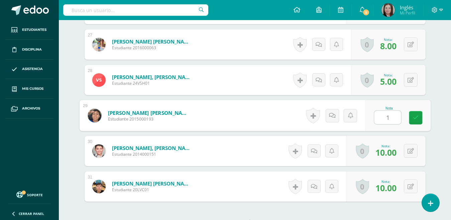
type input "10"
click at [415, 118] on icon at bounding box center [415, 118] width 6 height 6
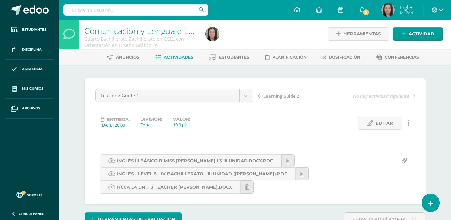
scroll to position [0, 0]
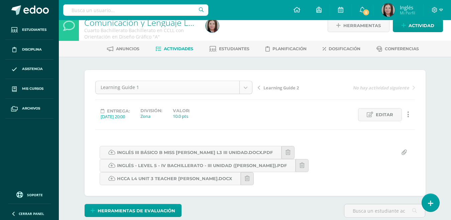
click at [246, 89] on body "Estudiantes Disciplina Asistencia Mis cursos Archivos Soporte Centro de ayuda Ú…" at bounding box center [225, 135] width 451 height 291
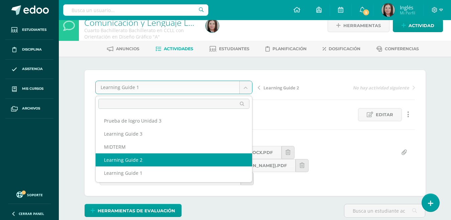
select select "/dashboard/teacher/grade-activity/174176/"
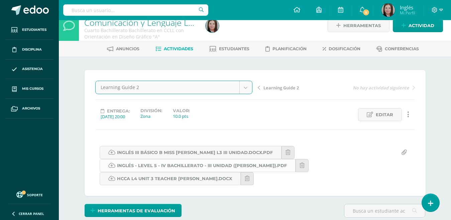
scroll to position [10, 0]
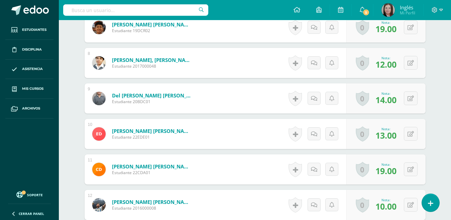
scroll to position [444, 0]
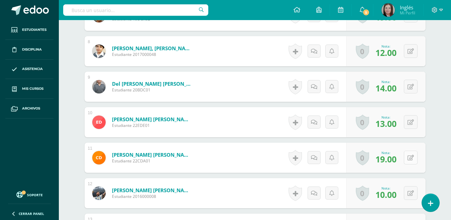
click at [411, 159] on icon at bounding box center [410, 158] width 6 height 6
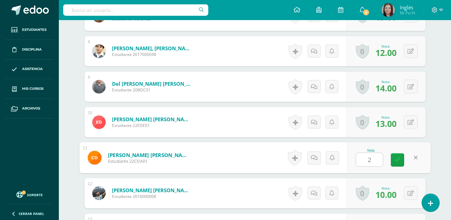
type input "20"
click at [396, 158] on icon at bounding box center [397, 160] width 6 height 6
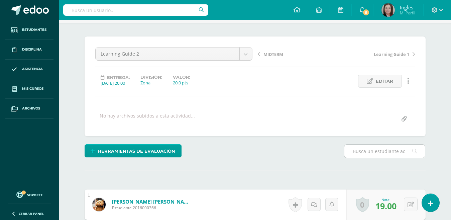
scroll to position [0, 0]
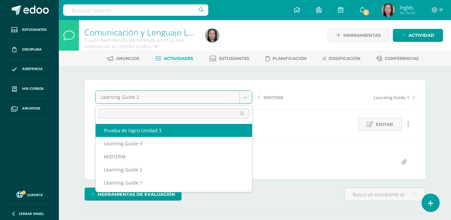
select select "/dashboard/teacher/grade-activity/177571/"
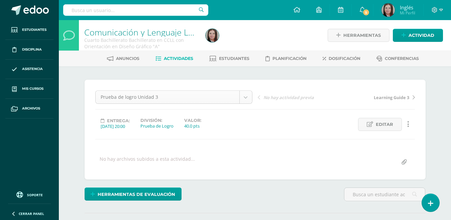
click at [245, 94] on body "Estudiantes Disciplina Asistencia Mis cursos Archivos Soporte Centro de ayuda Ú…" at bounding box center [225, 132] width 451 height 265
select select "/dashboard/teacher/grade-activity/174179/"
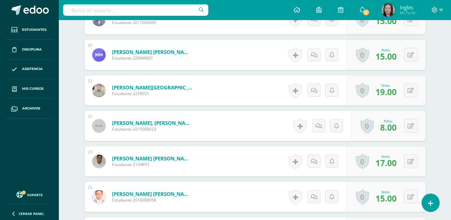
scroll to position [890, 0]
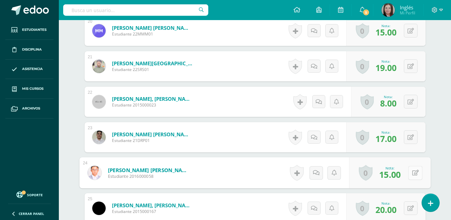
click at [412, 172] on icon at bounding box center [415, 172] width 7 height 6
type input "20"
click at [398, 175] on icon at bounding box center [397, 175] width 6 height 6
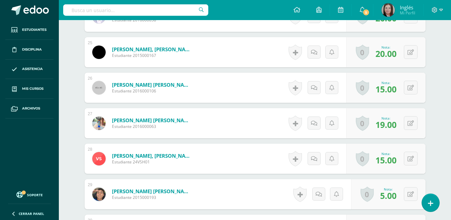
scroll to position [1057, 0]
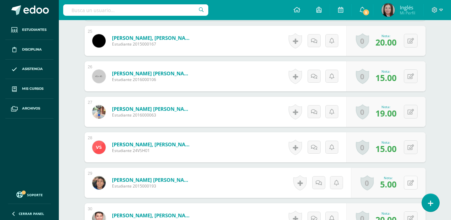
click at [408, 180] on button at bounding box center [411, 182] width 14 height 14
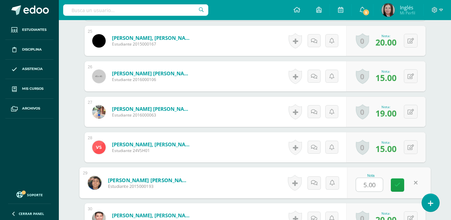
type input "7"
click at [399, 182] on icon at bounding box center [397, 185] width 6 height 6
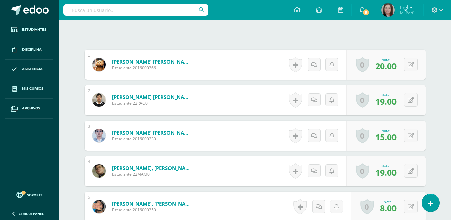
scroll to position [0, 0]
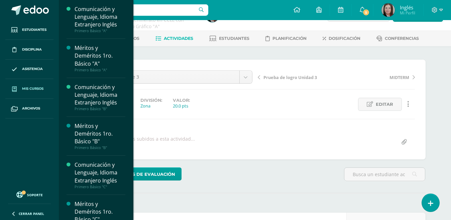
scroll to position [20, 0]
click at [35, 88] on span "Mis cursos" at bounding box center [32, 88] width 21 height 5
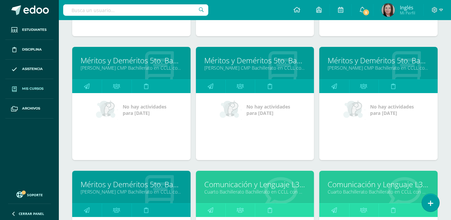
scroll to position [1595, 0]
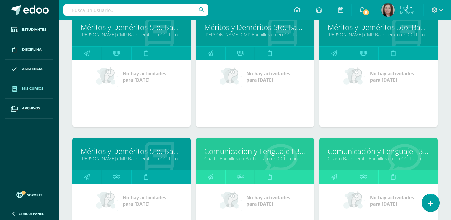
click at [253, 157] on link "Cuarto Bachillerato Bachillerato en CCLL con Orientación en Diseño Gráfico "A"" at bounding box center [255, 158] width 102 height 6
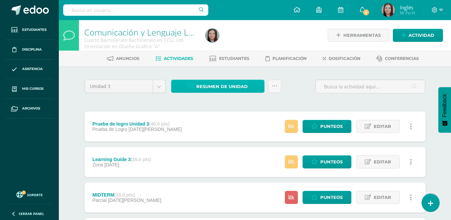
click at [222, 87] on span "Resumen de unidad" at bounding box center [221, 86] width 51 height 12
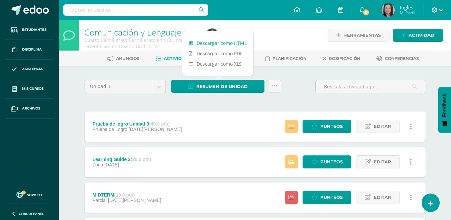
click at [231, 43] on link "Descargar como HTML" at bounding box center [217, 43] width 71 height 10
